Goal: Task Accomplishment & Management: Manage account settings

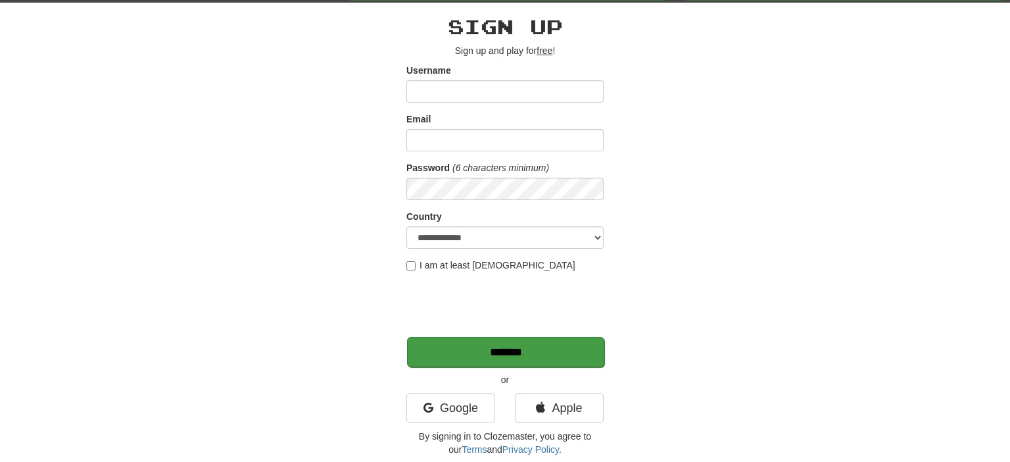
scroll to position [69, 0]
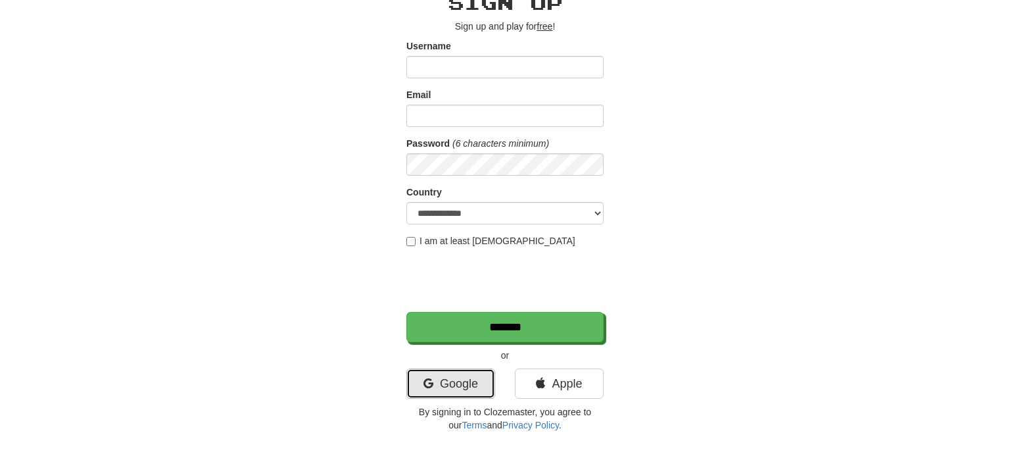
click at [469, 377] on link "Google" at bounding box center [450, 383] width 89 height 30
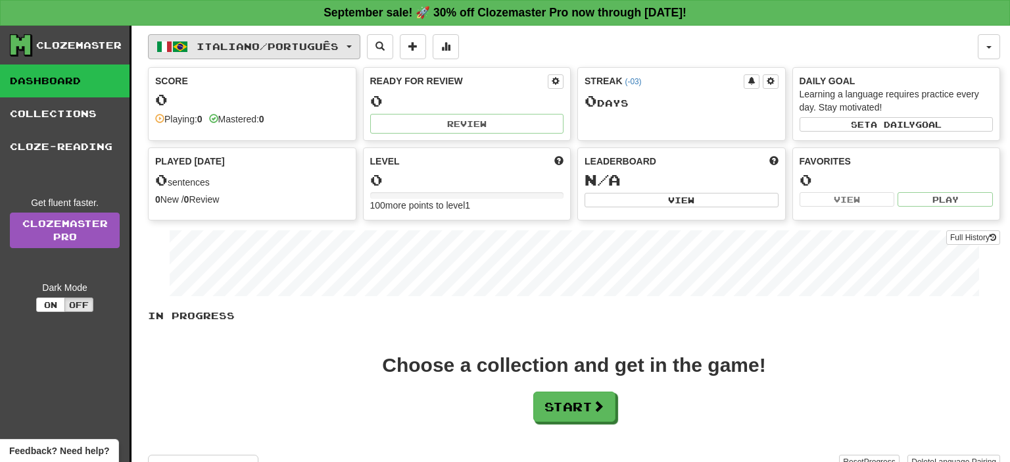
click at [339, 47] on span "Italiano / Português" at bounding box center [268, 46] width 142 height 11
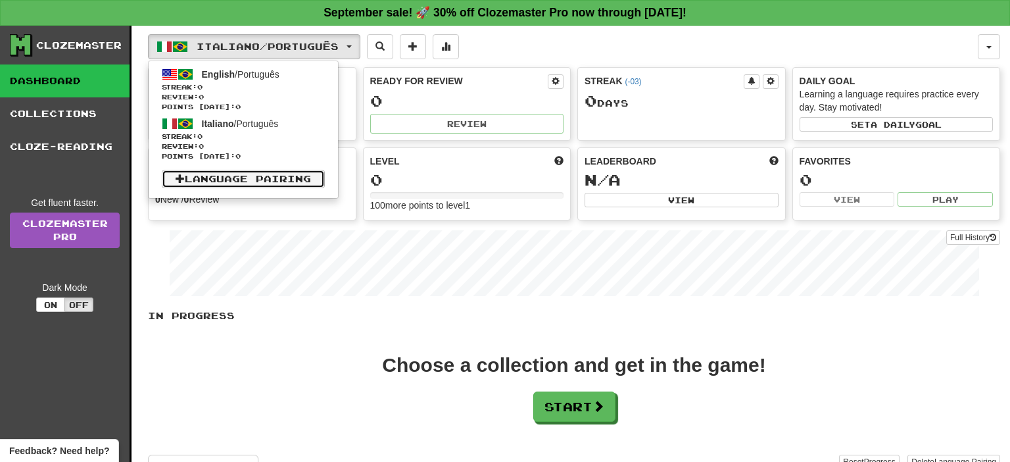
click at [181, 178] on span at bounding box center [180, 178] width 9 height 9
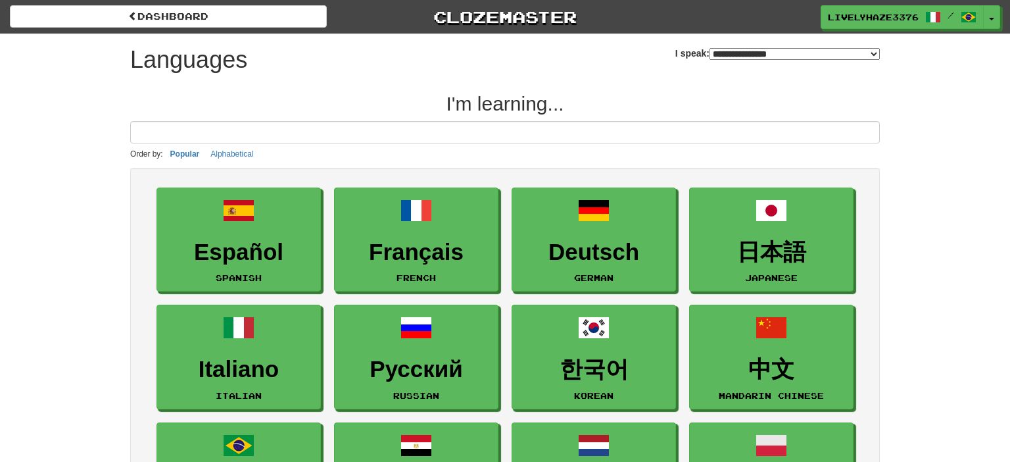
select select "*******"
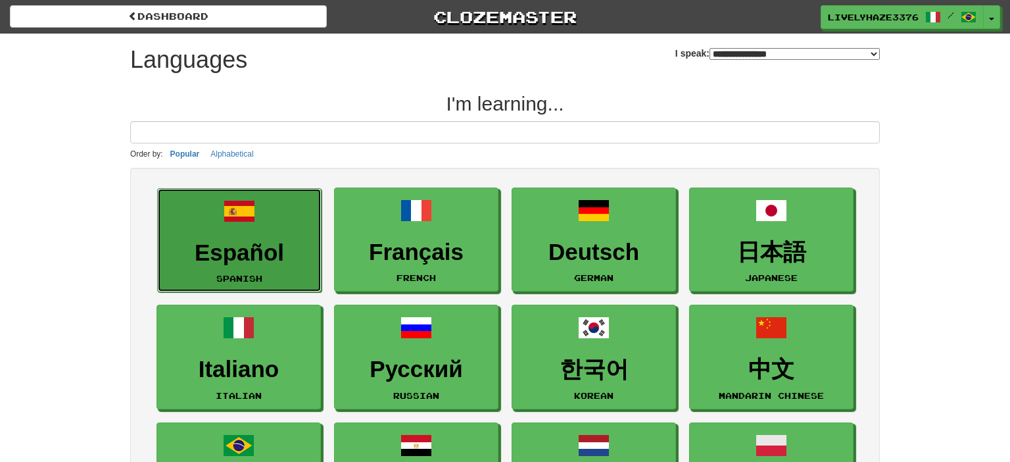
click at [270, 233] on link "Español Spanish" at bounding box center [239, 240] width 164 height 105
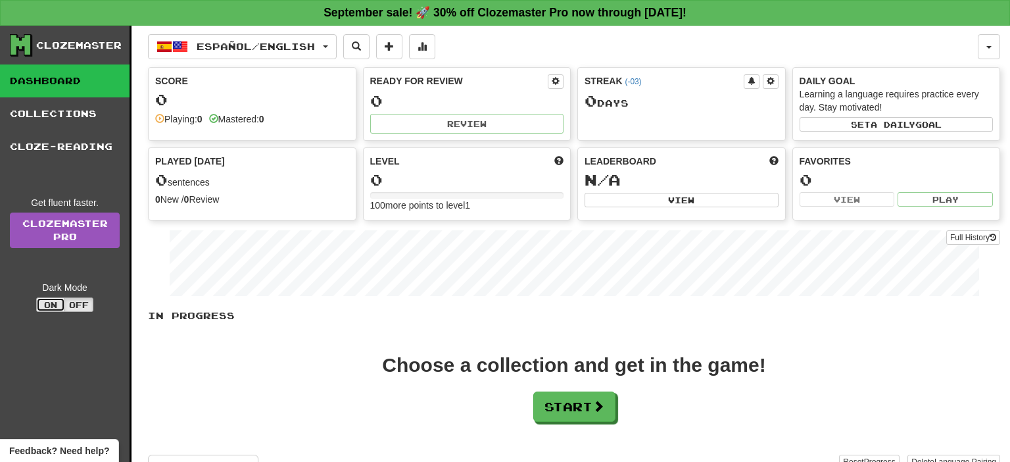
click at [62, 309] on button "On" at bounding box center [50, 304] width 29 height 14
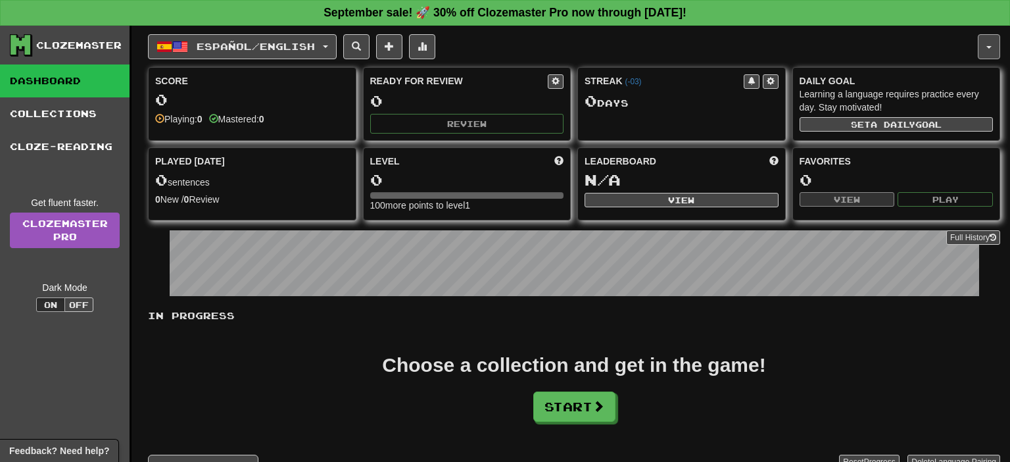
click at [982, 57] on button "button" at bounding box center [989, 46] width 22 height 25
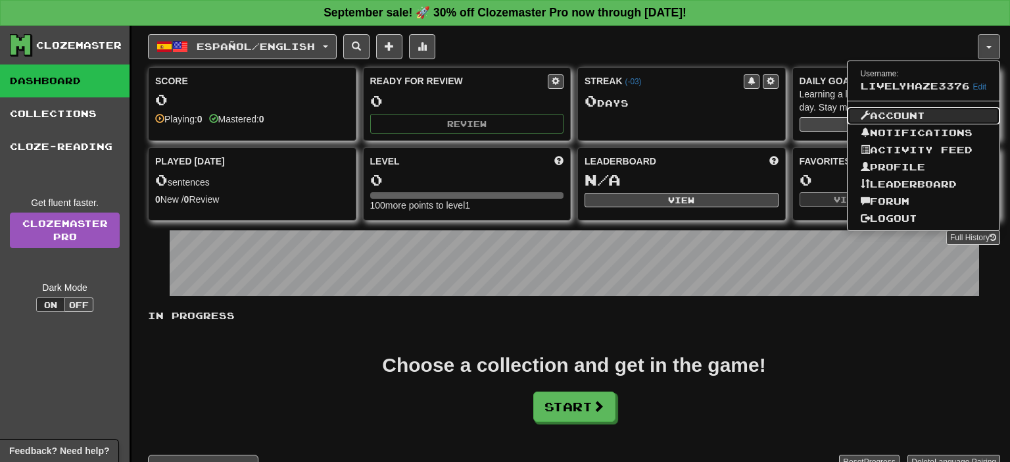
click at [906, 114] on link "Account" at bounding box center [923, 115] width 153 height 17
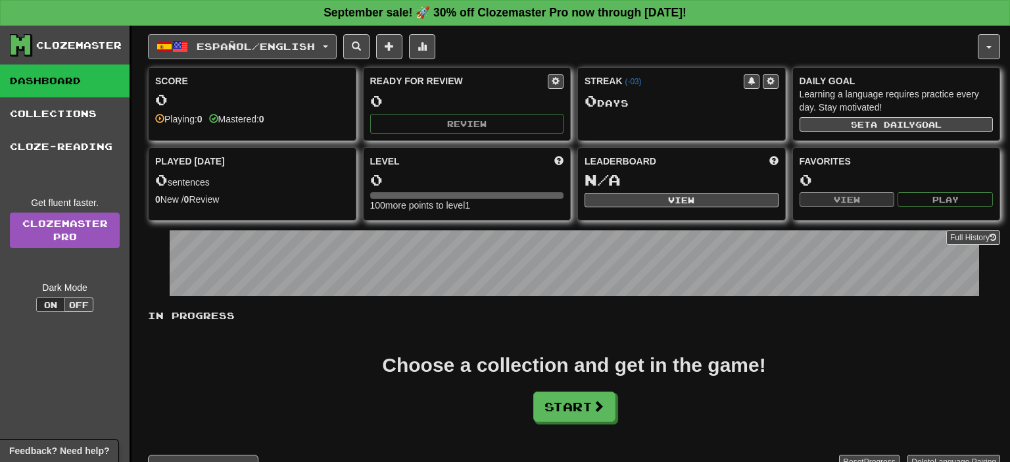
click at [264, 43] on span "Español / English" at bounding box center [256, 46] width 118 height 11
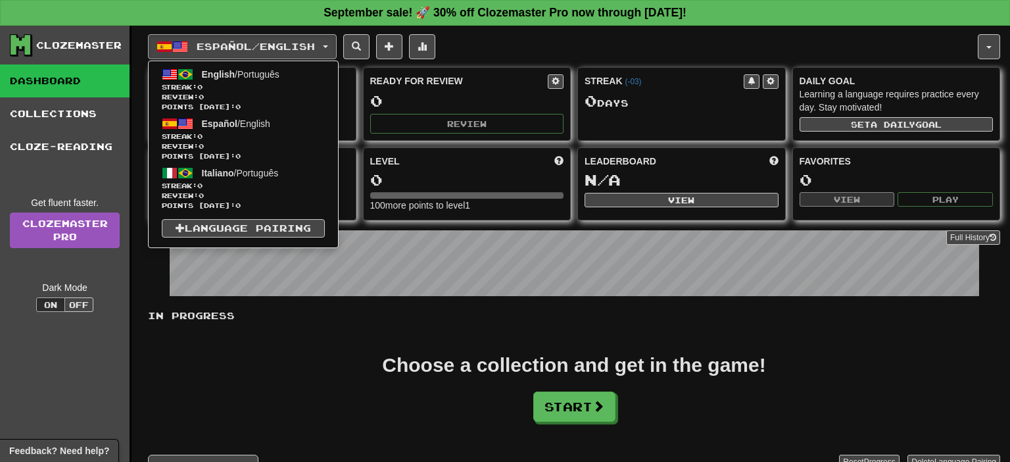
click at [247, 375] on div "Choose a collection and get in the game! Start" at bounding box center [574, 388] width 852 height 66
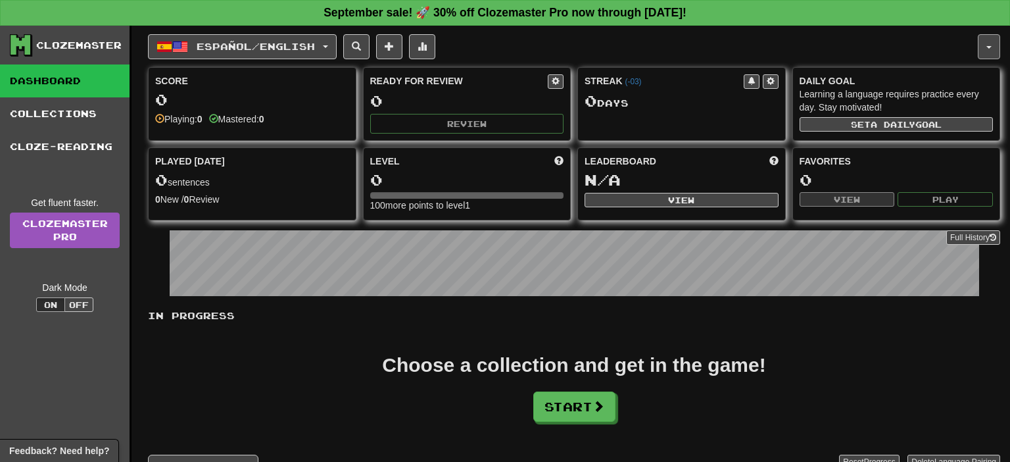
click at [991, 39] on button "button" at bounding box center [989, 46] width 22 height 25
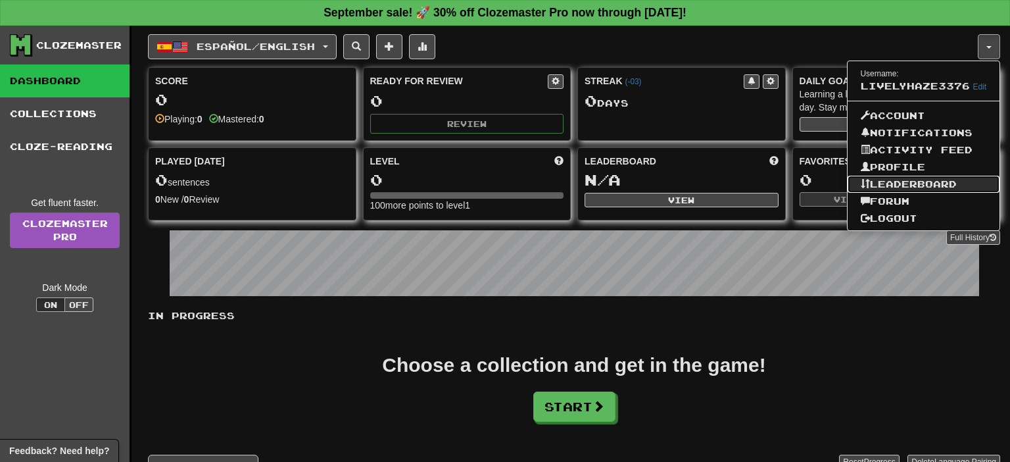
click at [963, 179] on link "Leaderboard" at bounding box center [923, 184] width 153 height 17
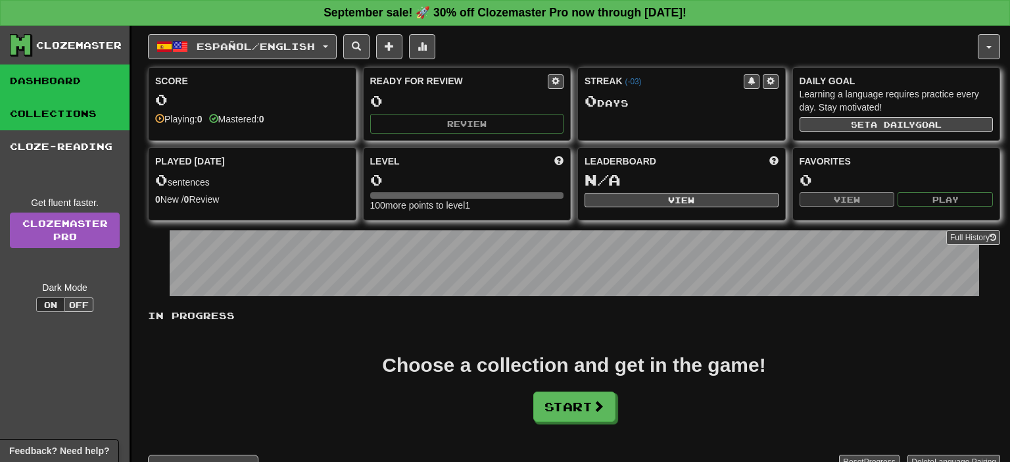
click at [100, 129] on link "Collections" at bounding box center [65, 113] width 130 height 33
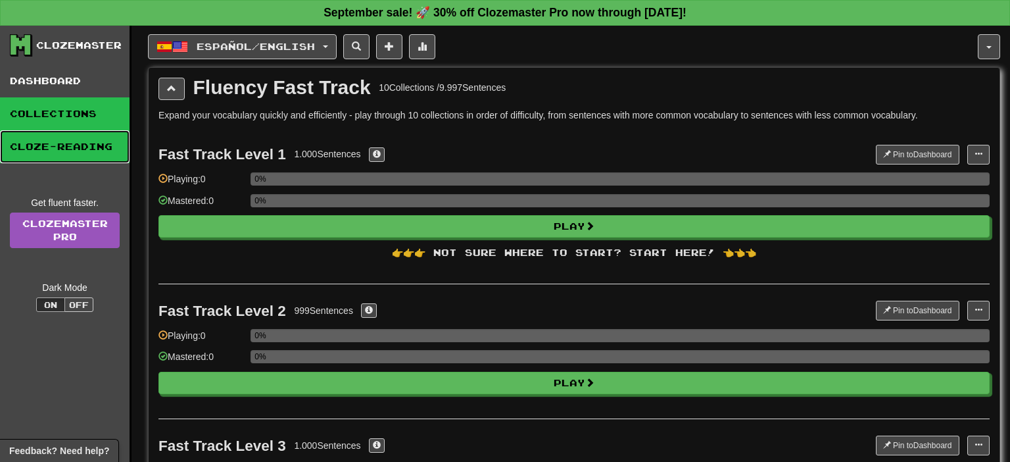
click at [97, 143] on link "Cloze-Reading" at bounding box center [65, 146] width 130 height 33
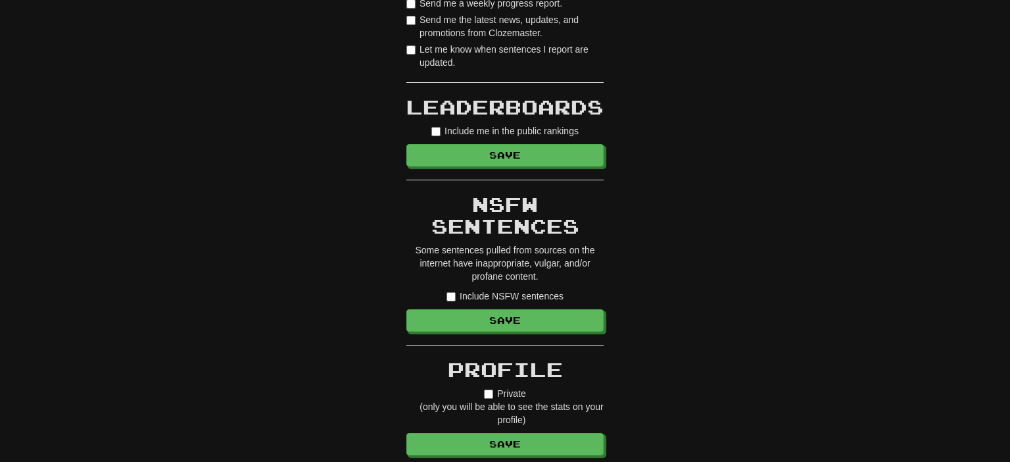
scroll to position [833, 0]
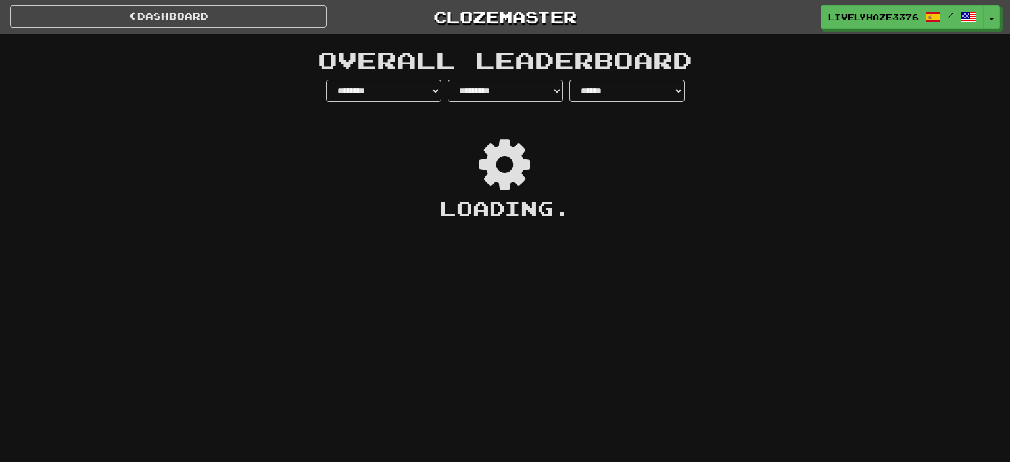
select select "**********"
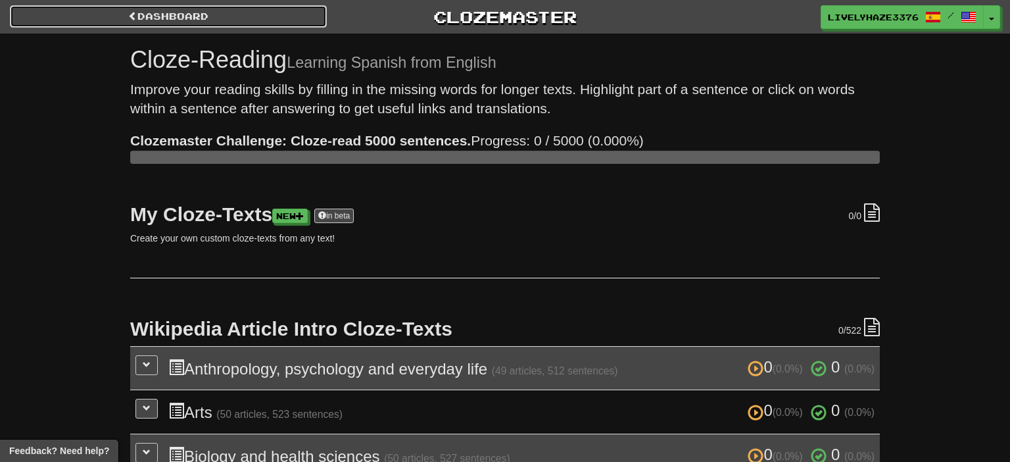
click at [97, 6] on link "Dashboard" at bounding box center [168, 16] width 317 height 22
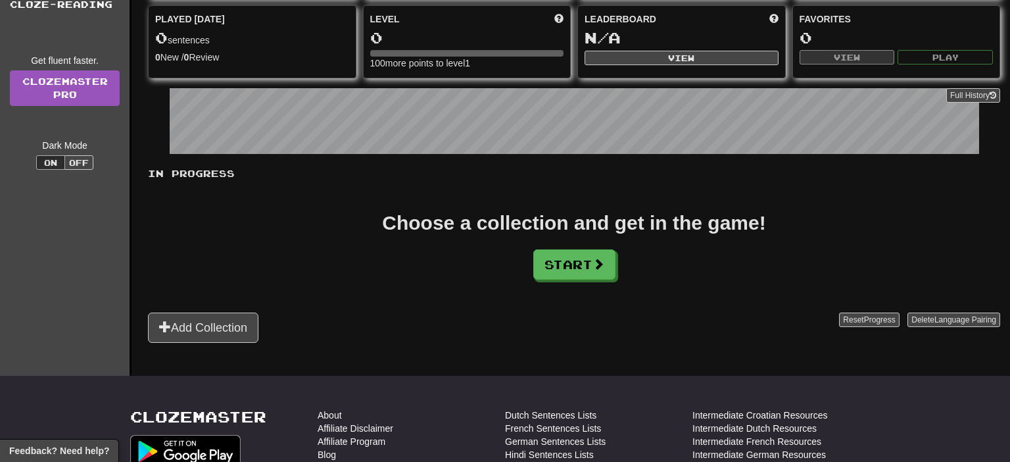
scroll to position [277, 0]
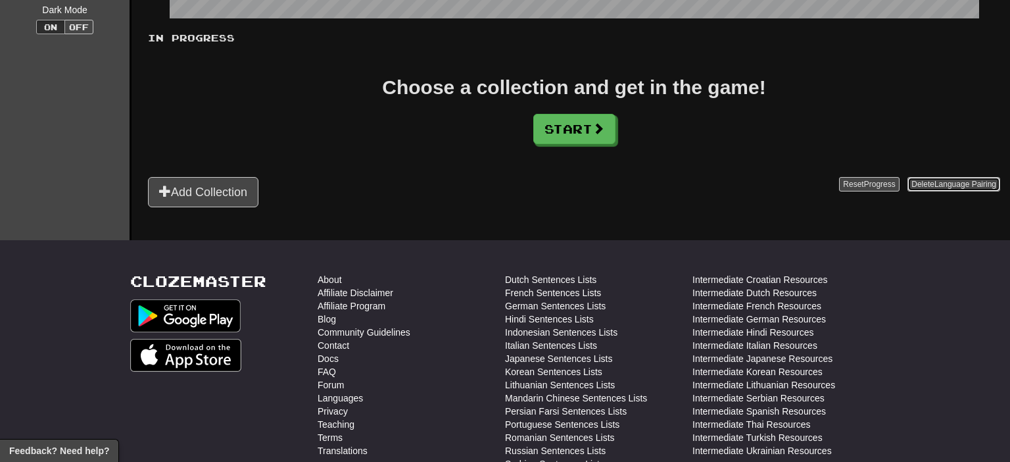
click at [943, 185] on span "Language Pairing" at bounding box center [965, 183] width 62 height 9
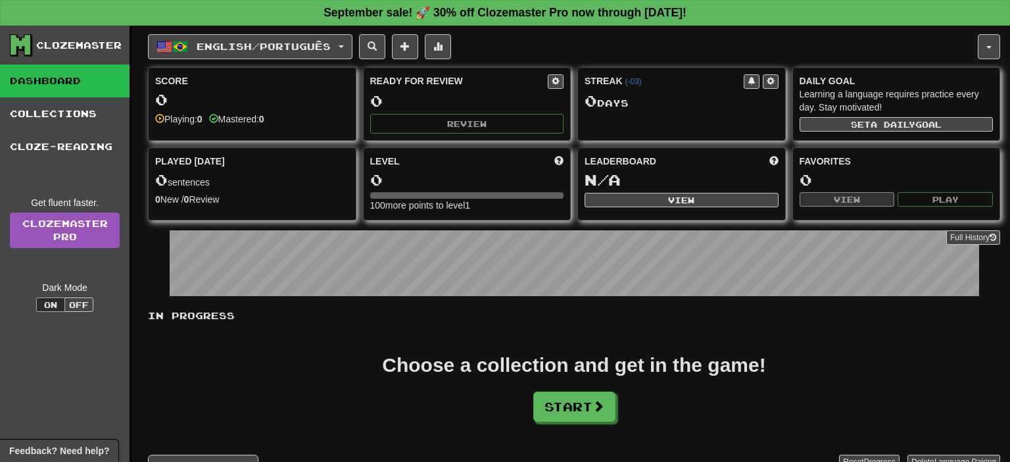
scroll to position [277, 0]
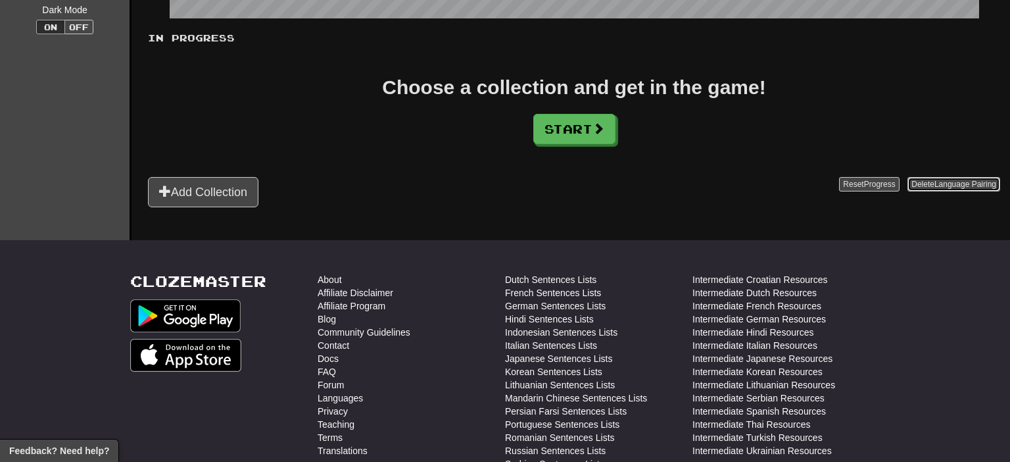
click at [951, 185] on span "Language Pairing" at bounding box center [965, 183] width 62 height 9
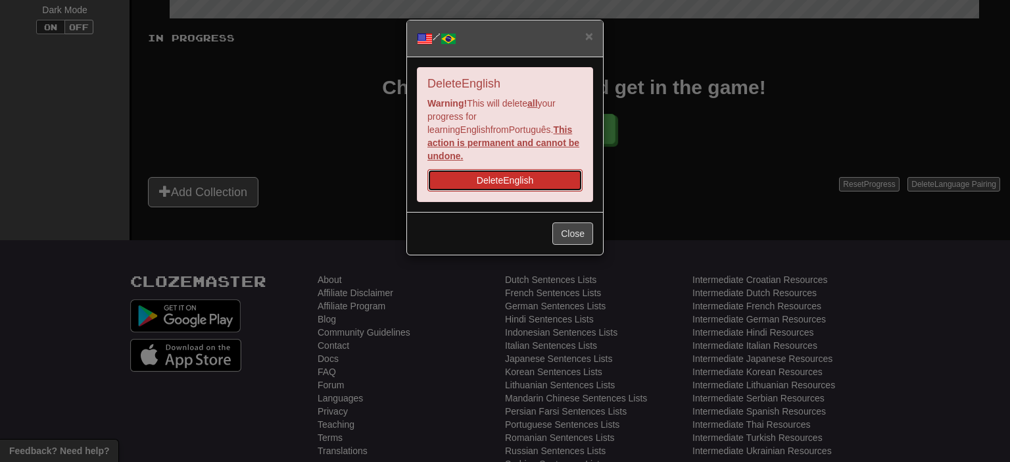
click at [554, 169] on button "Delete English" at bounding box center [504, 180] width 155 height 22
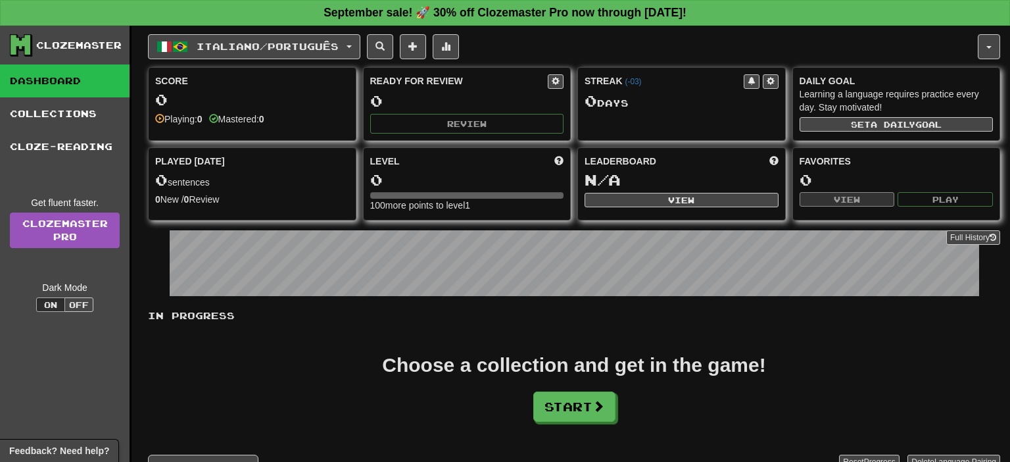
scroll to position [416, 0]
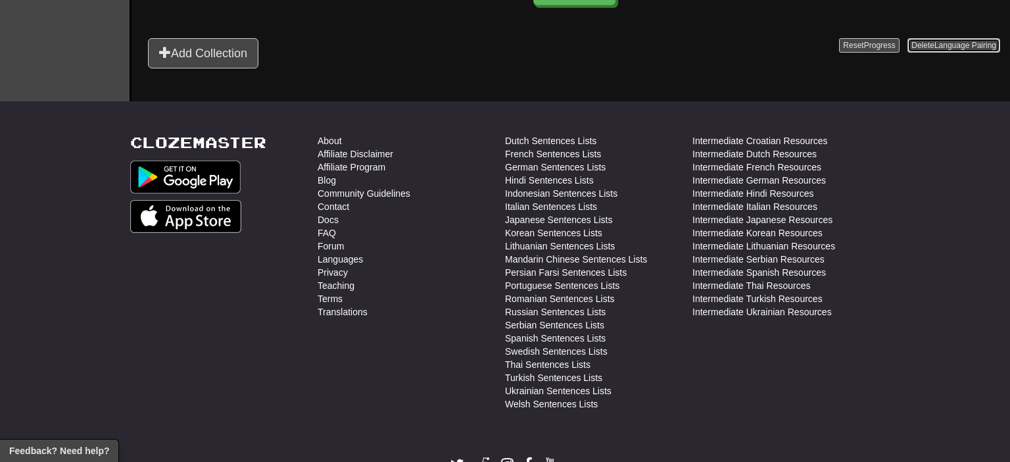
click at [976, 45] on span "Language Pairing" at bounding box center [965, 45] width 62 height 9
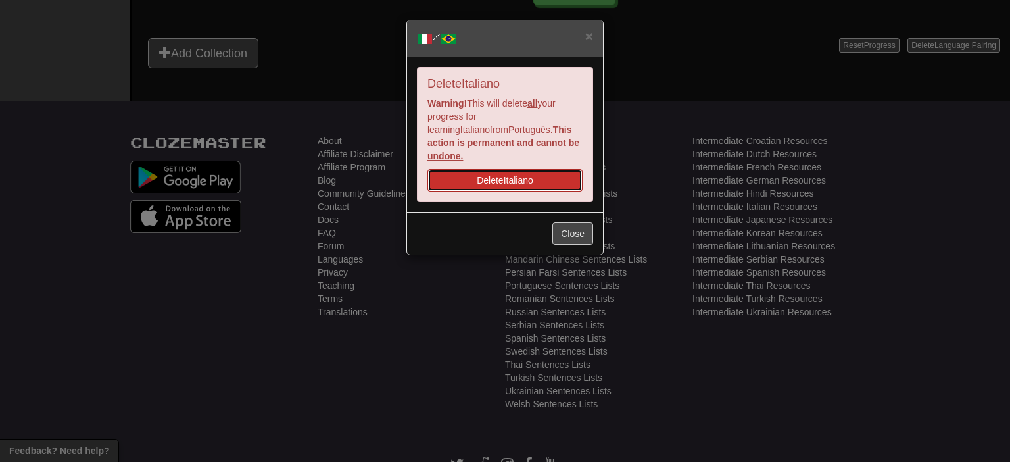
click at [538, 169] on button "Delete Italiano" at bounding box center [504, 180] width 155 height 22
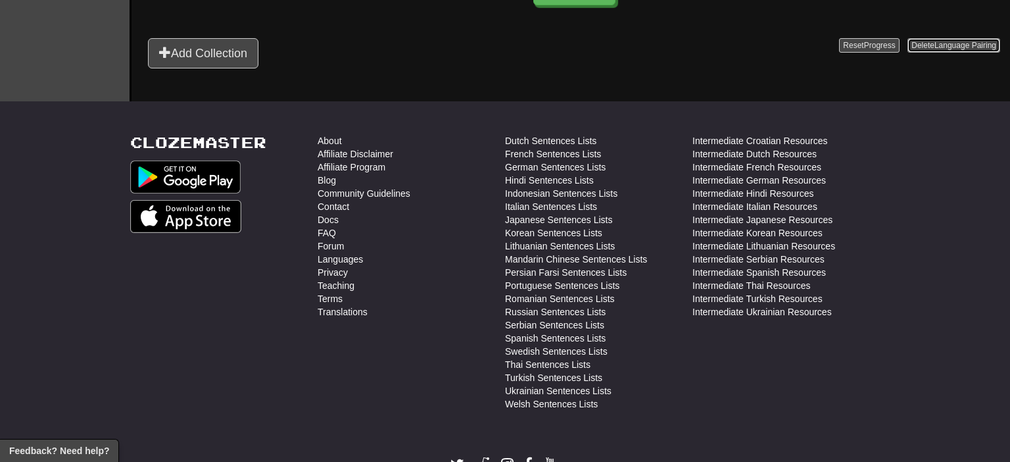
scroll to position [139, 0]
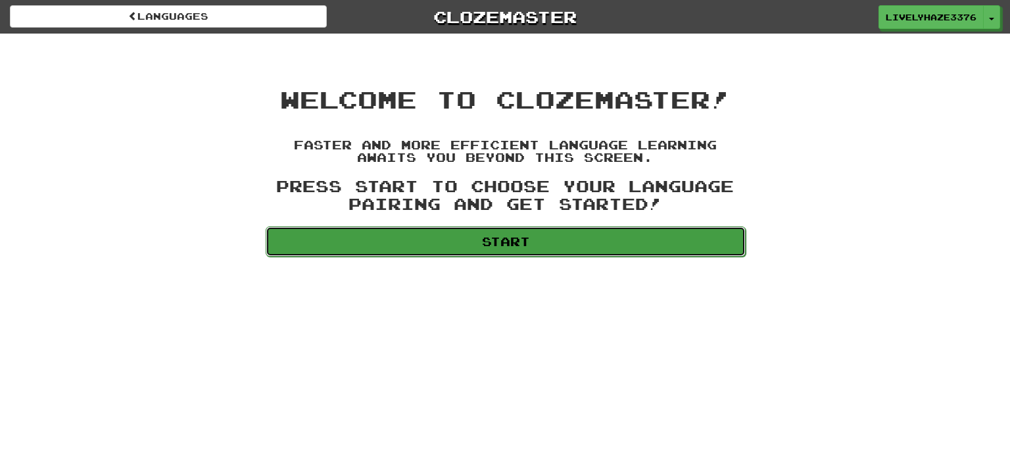
click at [512, 236] on link "Start" at bounding box center [506, 241] width 480 height 30
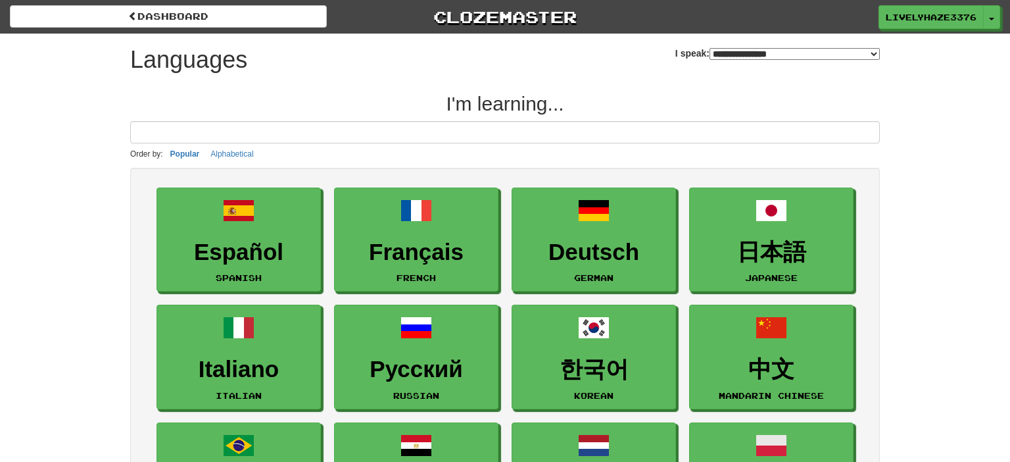
click at [709, 48] on select "**********" at bounding box center [794, 54] width 170 height 12
select select "*********"
click option "**********" at bounding box center [0, 0] width 0 height 0
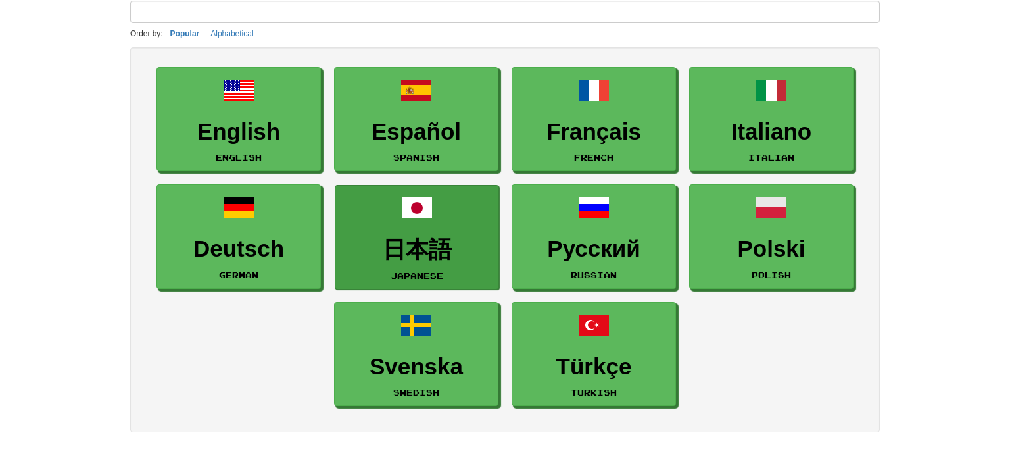
scroll to position [139, 0]
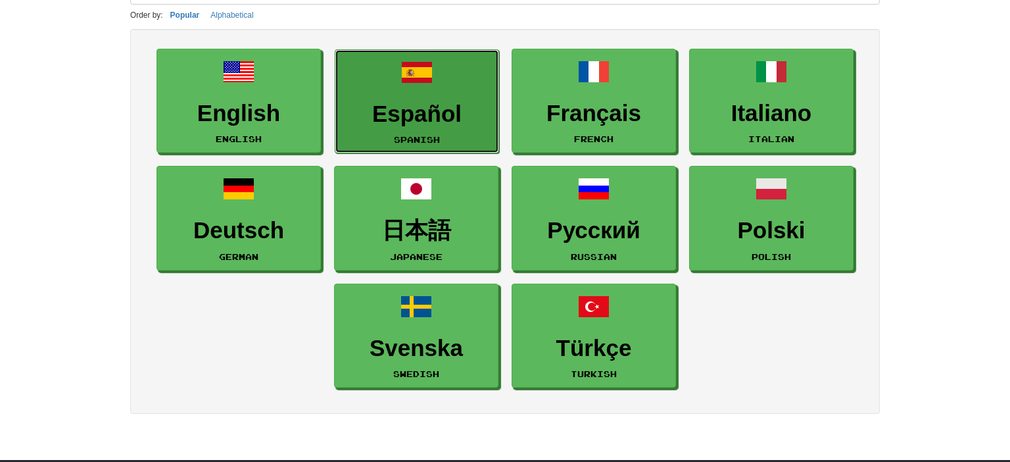
click at [419, 141] on small "Spanish" at bounding box center [417, 139] width 46 height 9
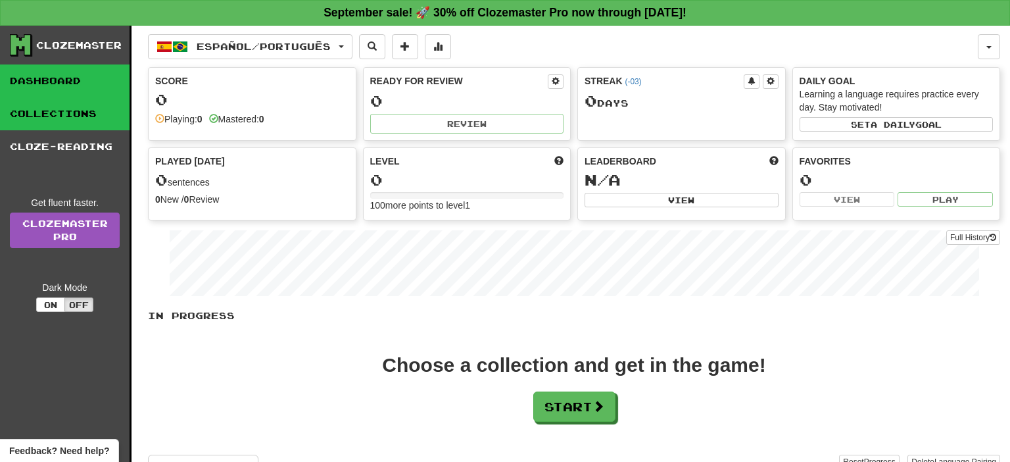
click at [68, 107] on link "Collections" at bounding box center [65, 113] width 130 height 33
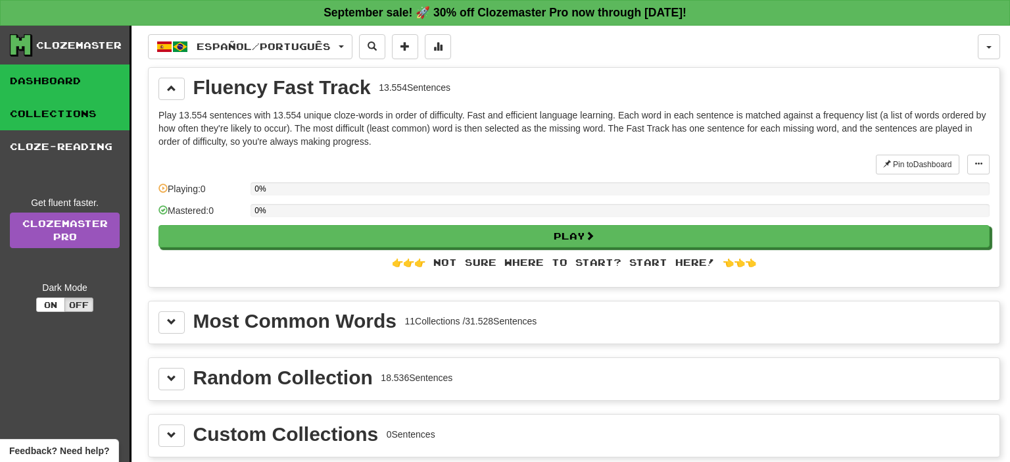
click at [67, 78] on link "Dashboard" at bounding box center [65, 80] width 130 height 33
